Goal: Transaction & Acquisition: Purchase product/service

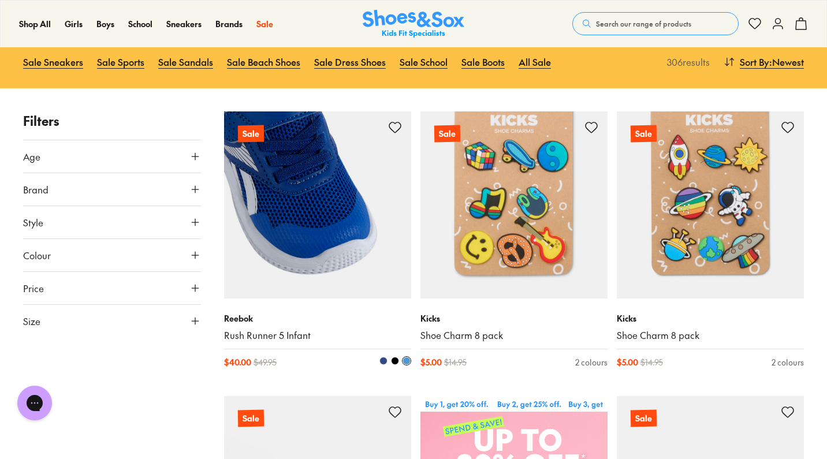
scroll to position [128, 0]
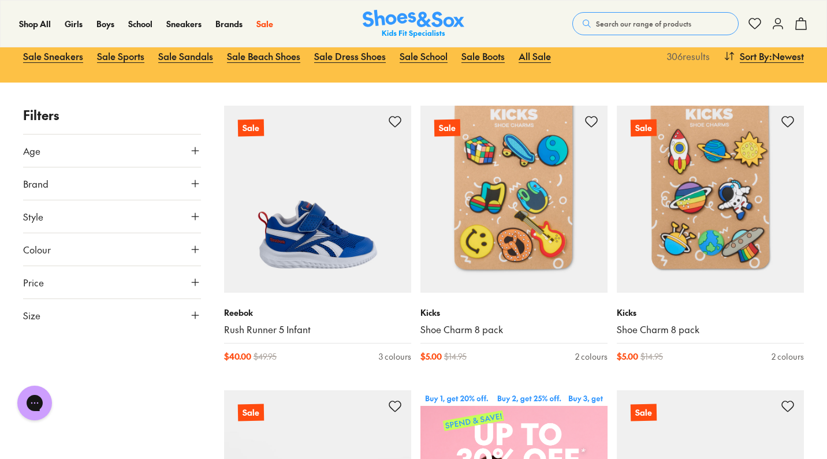
click at [190, 150] on icon at bounding box center [195, 151] width 12 height 12
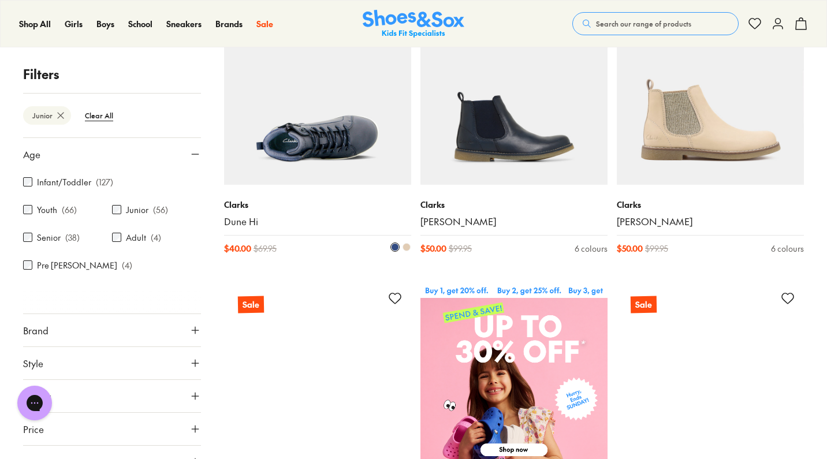
scroll to position [237, 0]
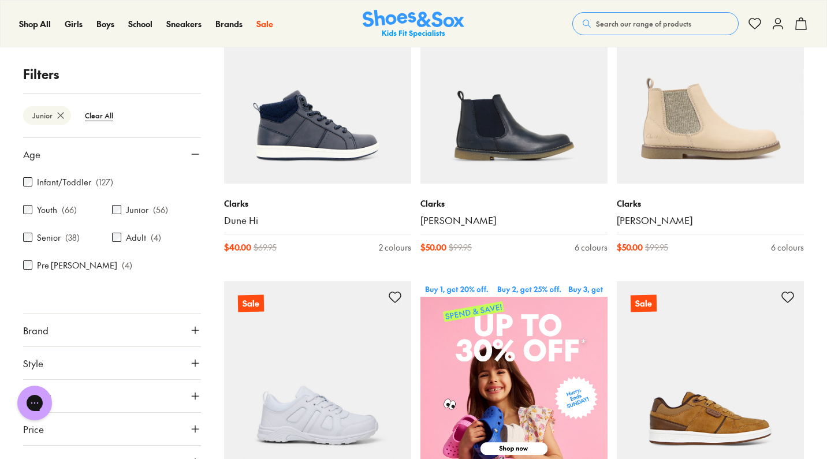
click at [59, 118] on icon at bounding box center [61, 116] width 12 height 12
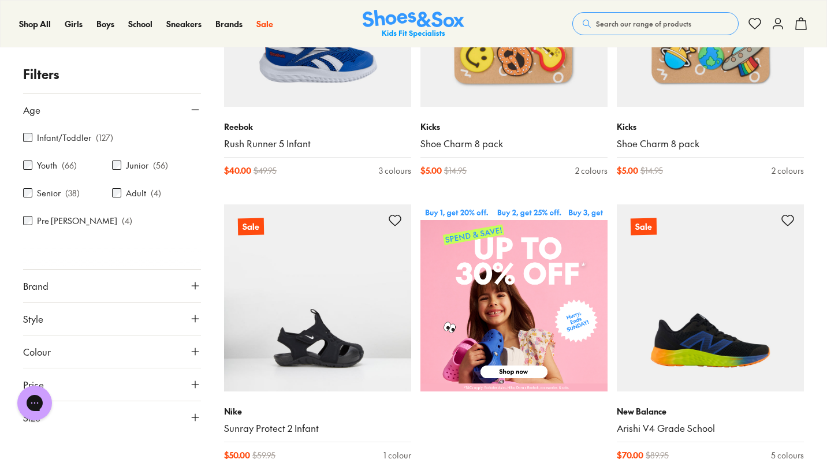
scroll to position [324, 0]
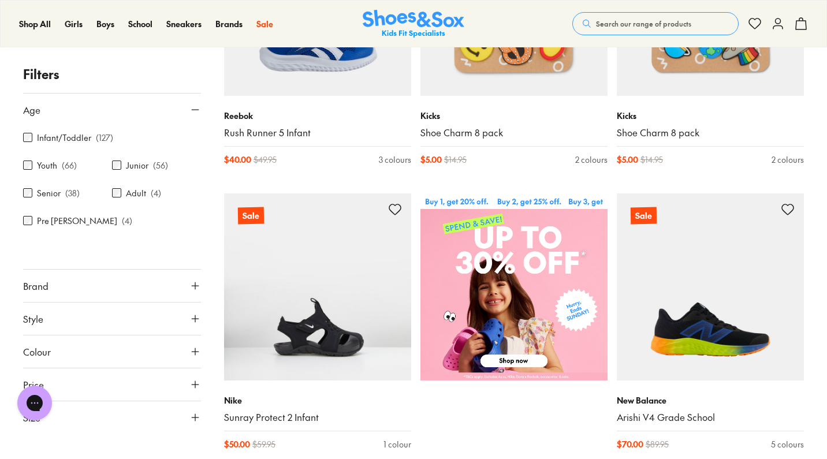
click at [192, 412] on icon at bounding box center [195, 418] width 12 height 12
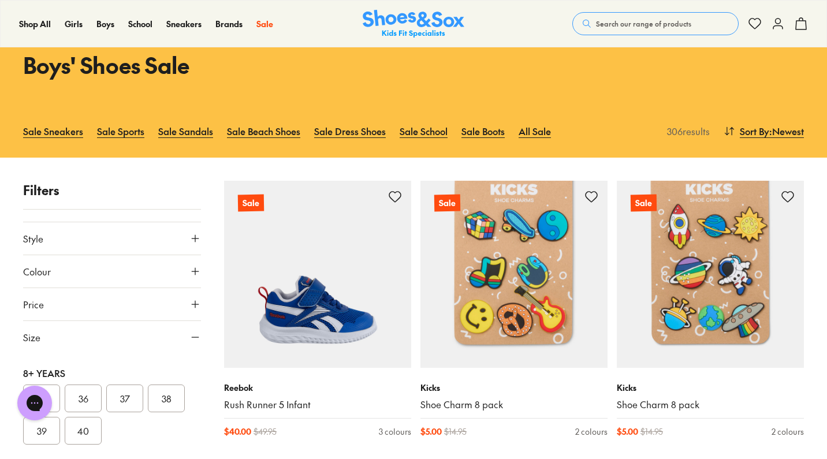
scroll to position [59, 0]
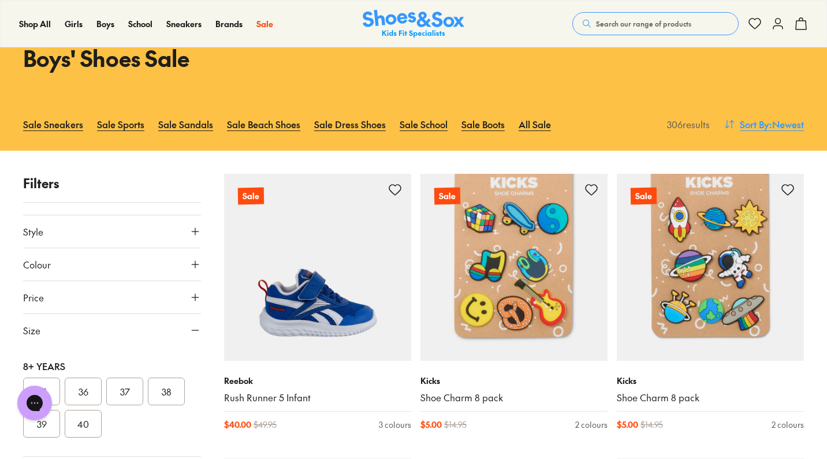
click at [753, 128] on span "Sort By" at bounding box center [753, 124] width 29 height 14
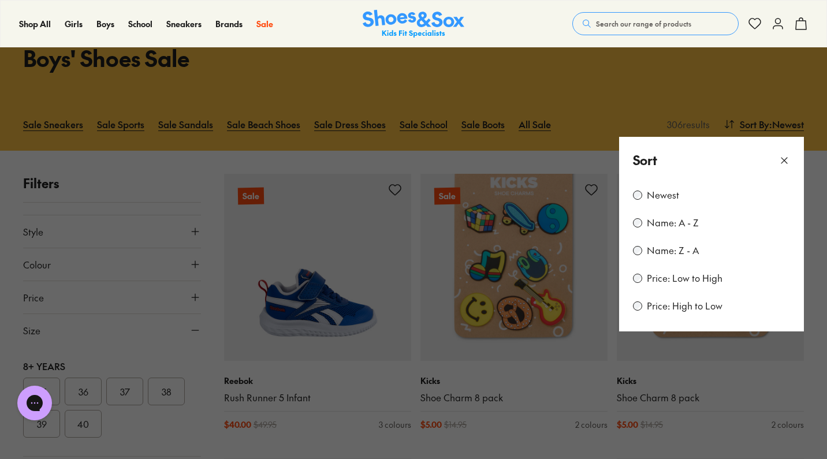
click at [697, 285] on div "Price: Low to High" at bounding box center [711, 278] width 157 height 14
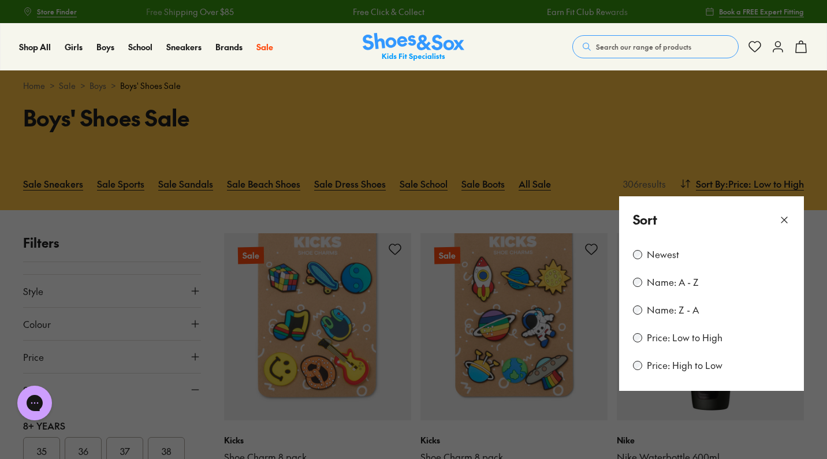
click at [787, 221] on icon at bounding box center [784, 220] width 12 height 12
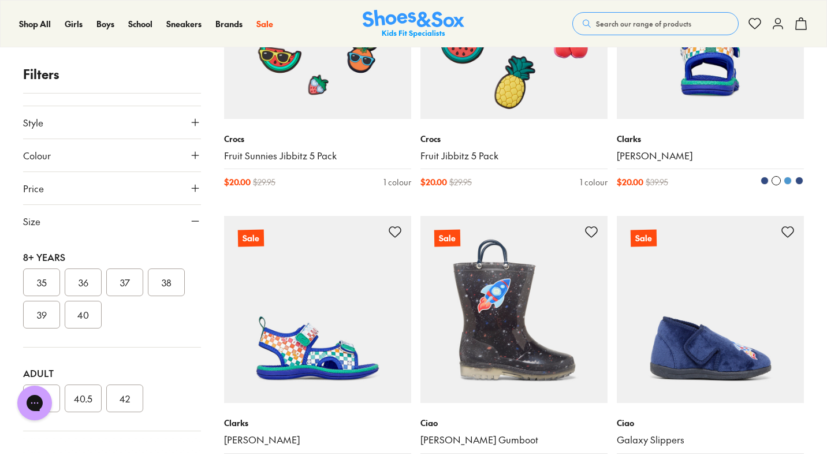
scroll to position [2296, 0]
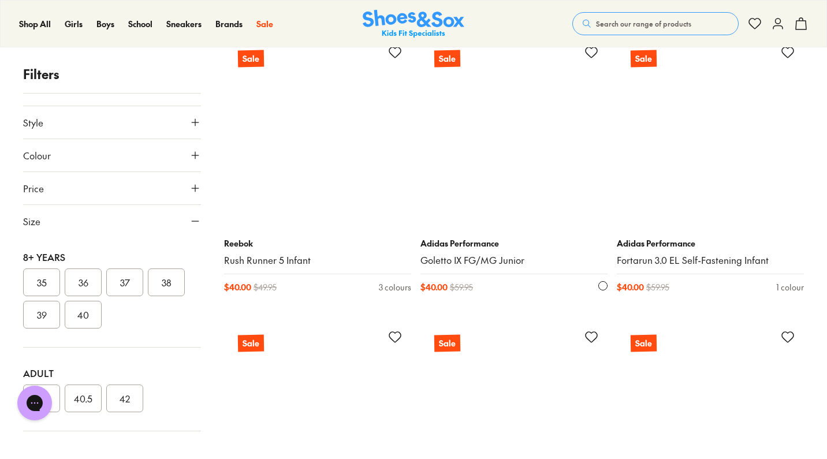
scroll to position [5329, 0]
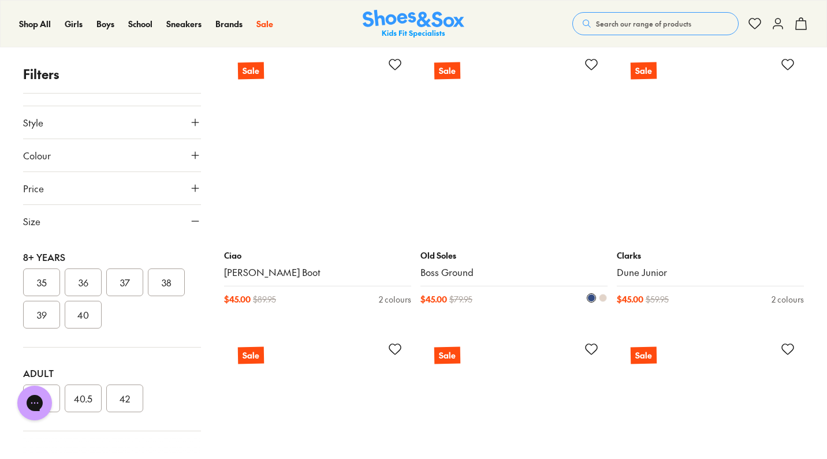
scroll to position [7689, 1]
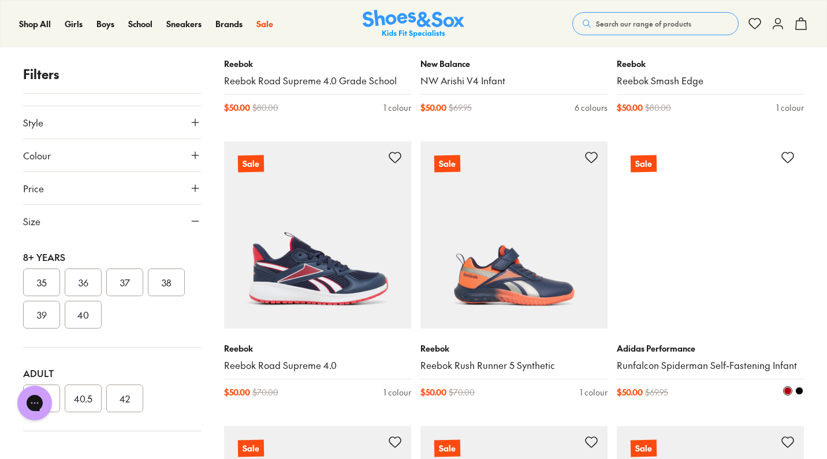
scroll to position [10347, 1]
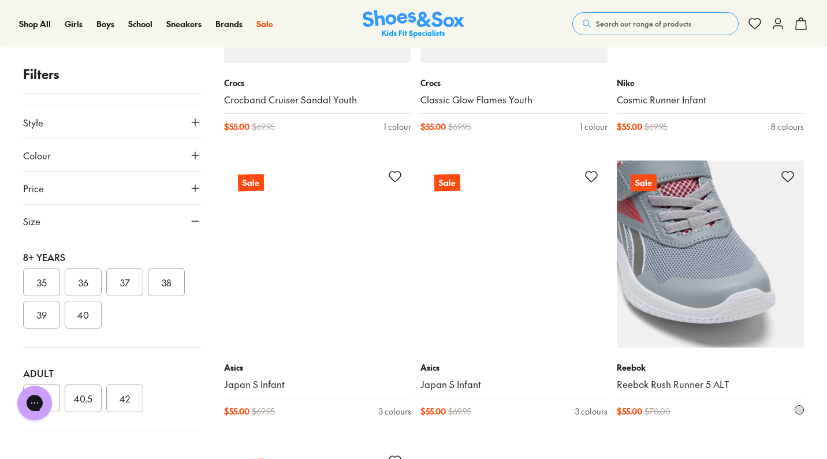
scroll to position [14881, 0]
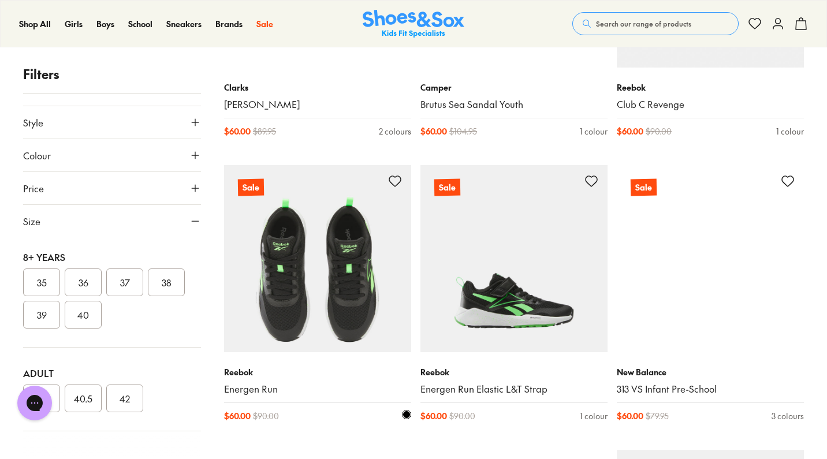
scroll to position [17737, 0]
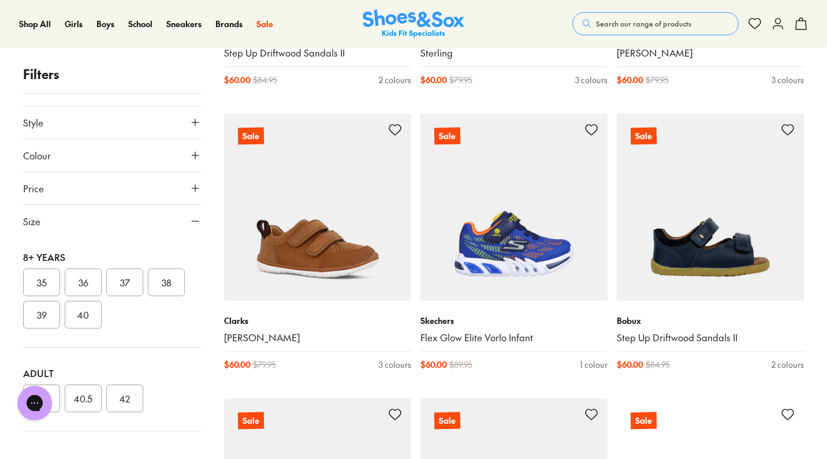
scroll to position [20430, 0]
